Goal: Find specific page/section: Find specific page/section

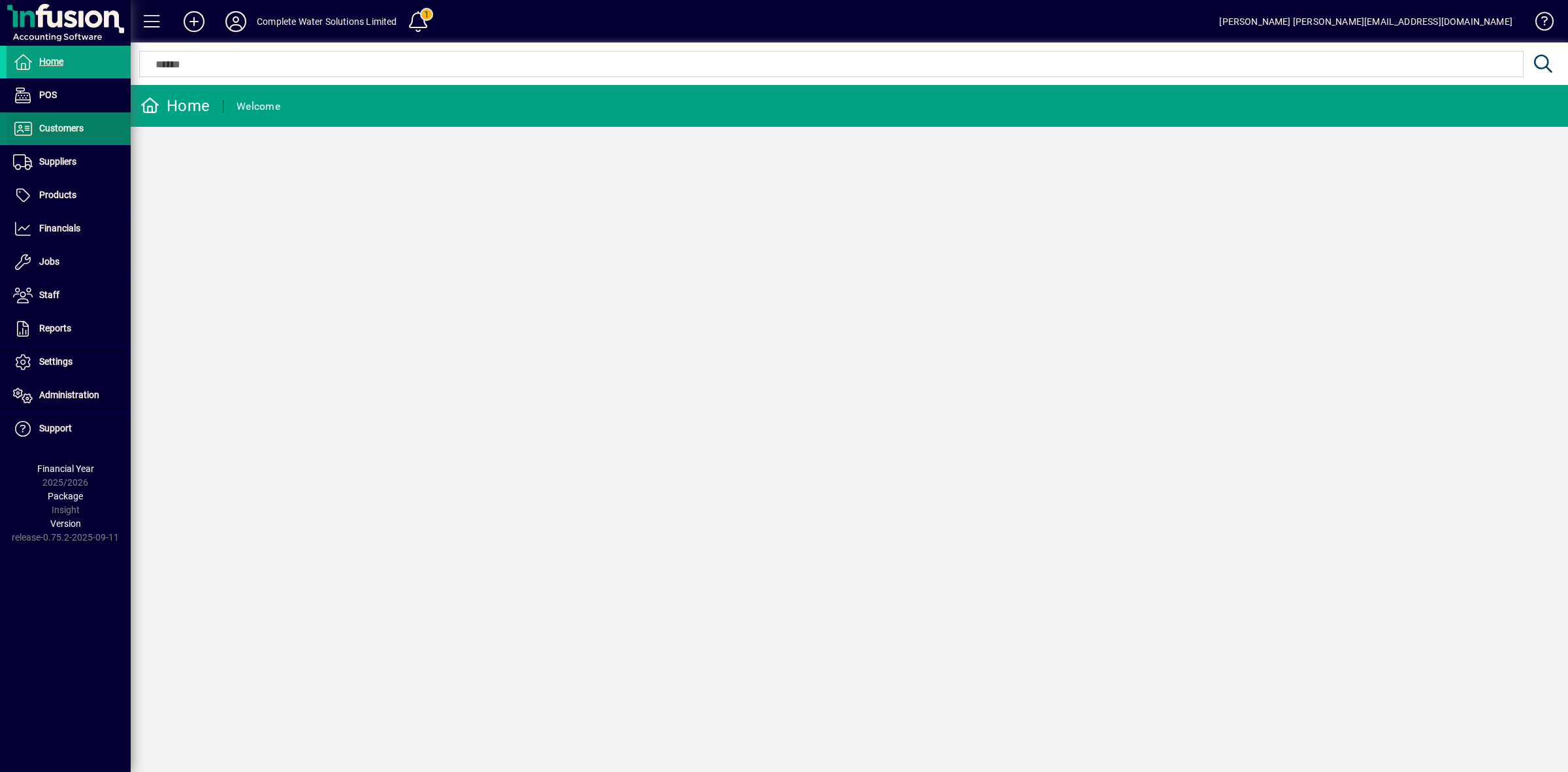
click at [64, 129] on span "Customers" at bounding box center [61, 128] width 45 height 11
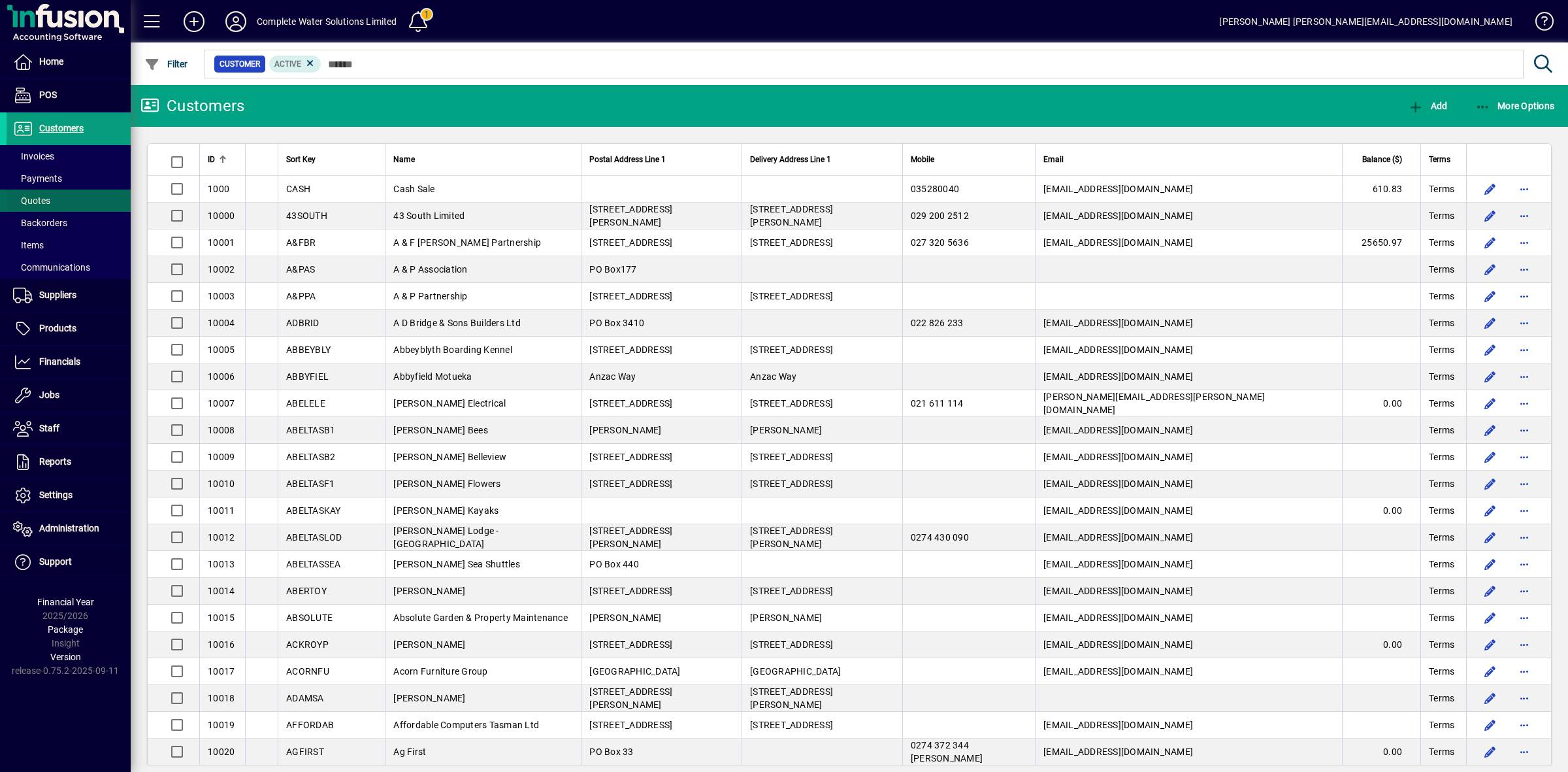
click at [44, 196] on span "Quotes" at bounding box center [31, 201] width 37 height 11
